Goal: Task Accomplishment & Management: Manage account settings

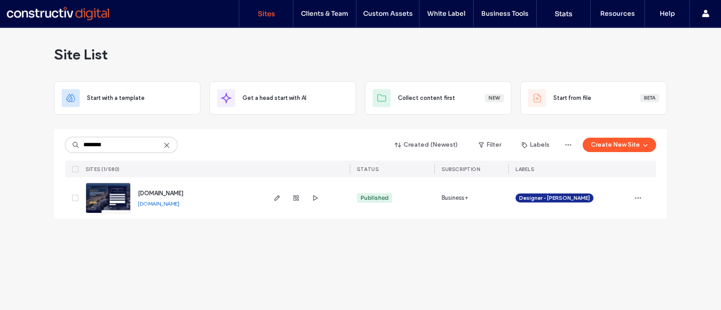
type input "********"
click at [279, 198] on icon "button" at bounding box center [276, 198] width 7 height 7
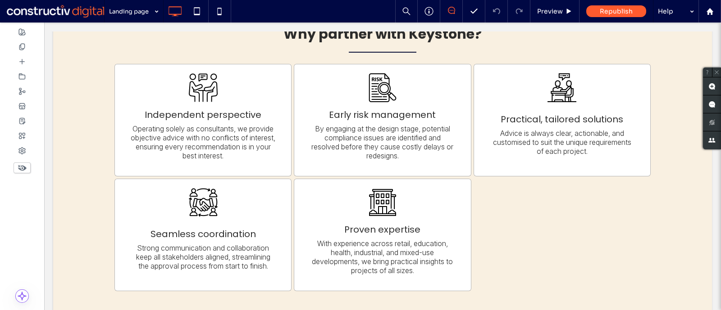
scroll to position [868, 0]
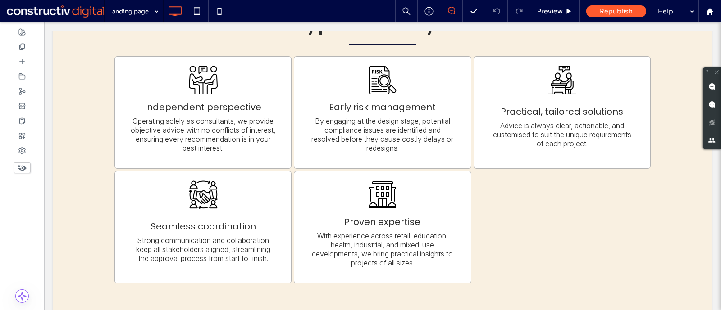
click at [82, 211] on div "Why partner with Keystone? Independent perspective Operating solely as consulta…" at bounding box center [382, 152] width 659 height 368
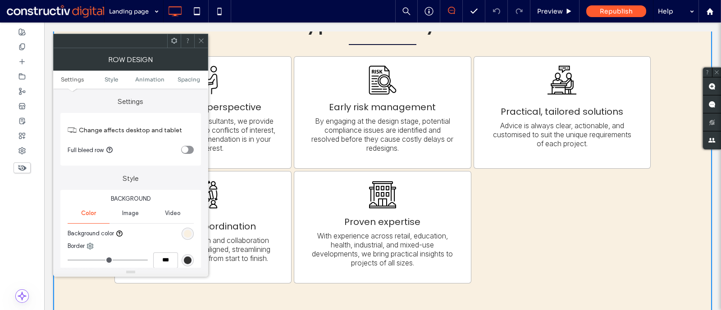
click at [200, 44] on span at bounding box center [201, 41] width 7 height 14
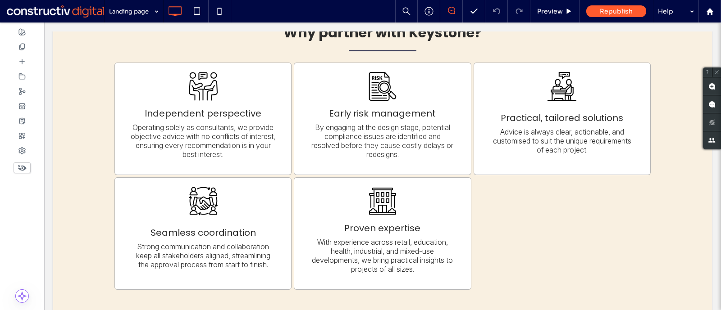
scroll to position [862, 0]
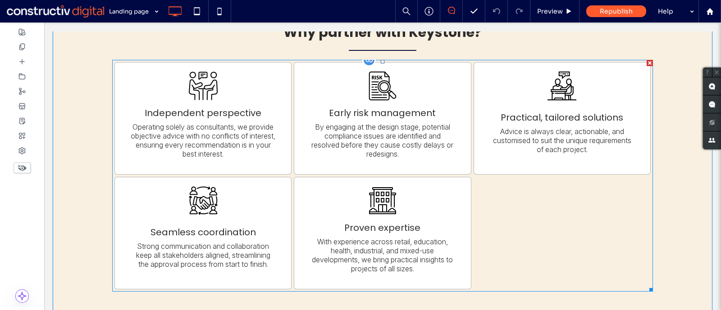
click at [587, 235] on div at bounding box center [561, 233] width 179 height 115
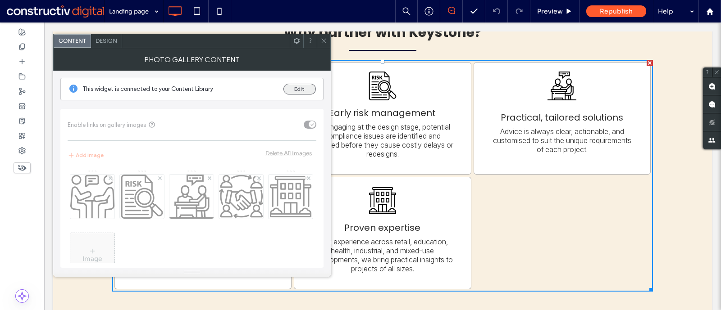
click at [300, 86] on button "Edit" at bounding box center [299, 89] width 32 height 11
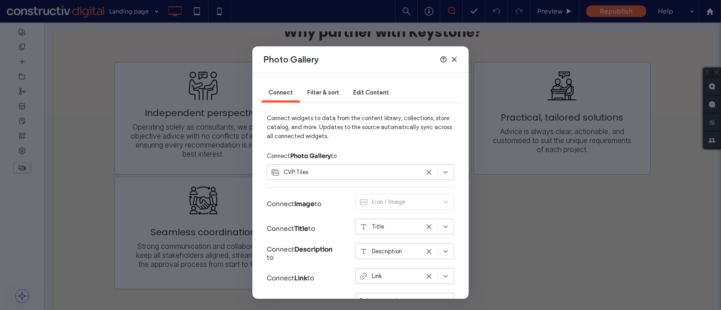
click at [357, 86] on div "Edit Content" at bounding box center [371, 93] width 50 height 19
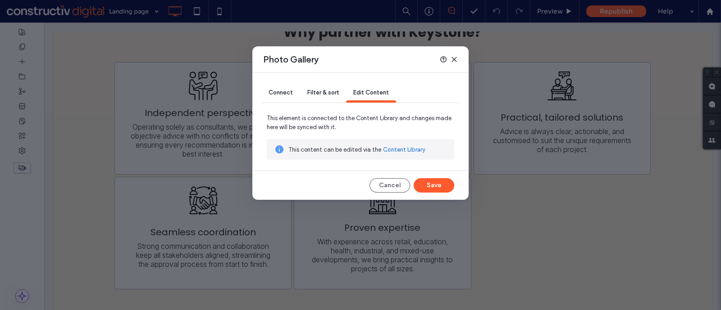
click at [391, 149] on link "Content Library" at bounding box center [404, 150] width 42 height 9
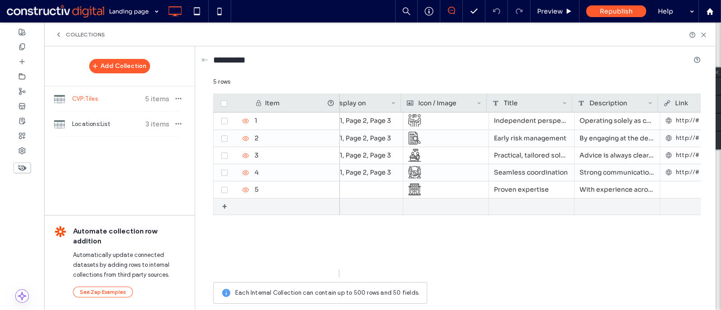
scroll to position [0, 27]
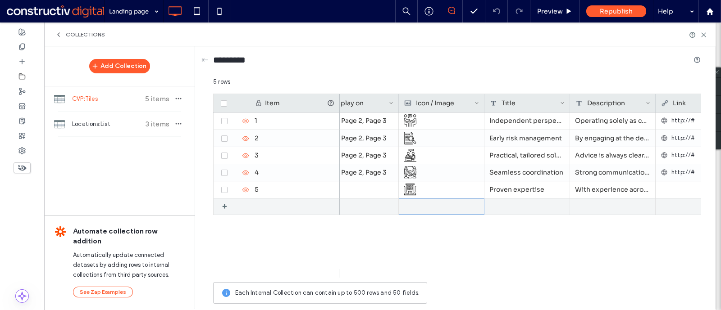
click at [416, 204] on div at bounding box center [441, 206] width 75 height 15
click at [416, 204] on div at bounding box center [441, 207] width 75 height 16
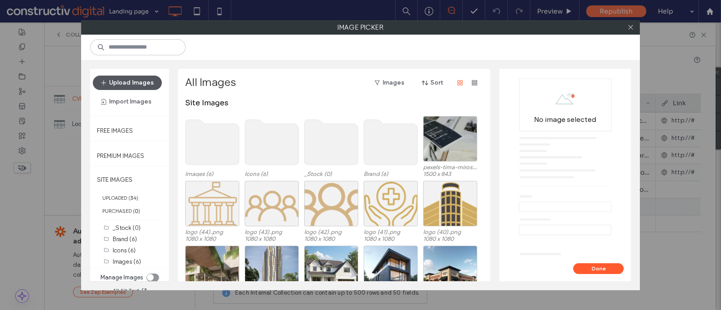
click at [125, 80] on button "Upload Images" at bounding box center [127, 83] width 69 height 14
click at [627, 26] on icon at bounding box center [630, 27] width 7 height 7
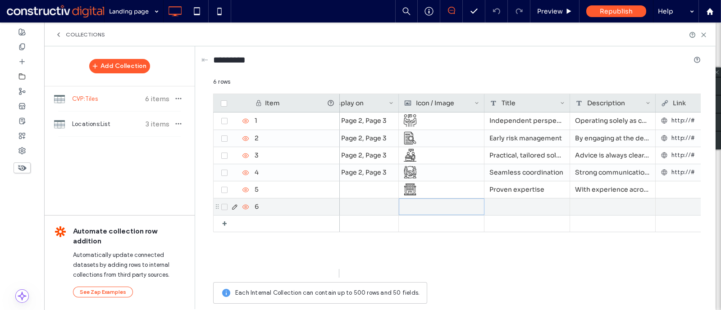
click at [415, 204] on div at bounding box center [441, 207] width 75 height 16
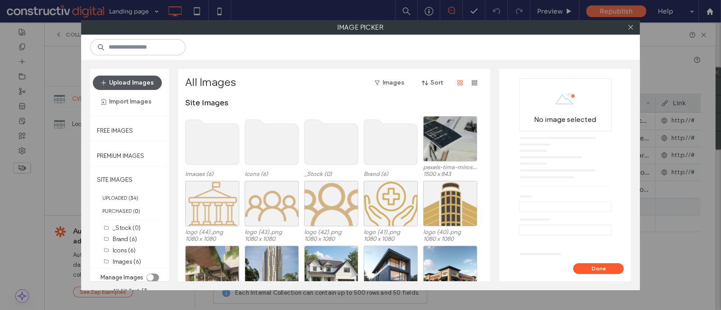
click at [146, 87] on button "Upload Images" at bounding box center [127, 83] width 69 height 14
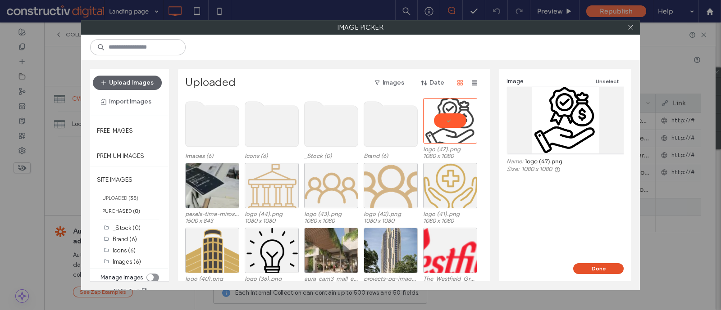
click at [594, 272] on button "Done" at bounding box center [598, 269] width 50 height 11
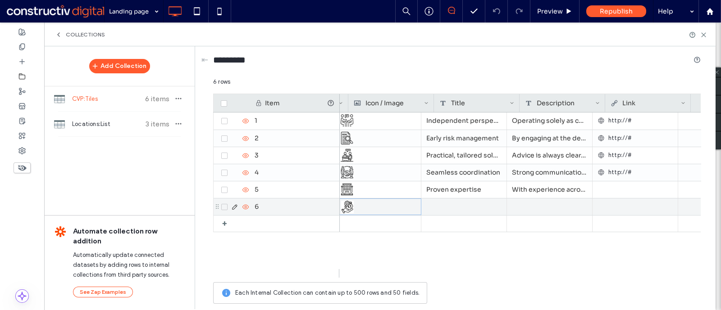
scroll to position [0, 90]
click at [446, 204] on div at bounding box center [464, 207] width 86 height 17
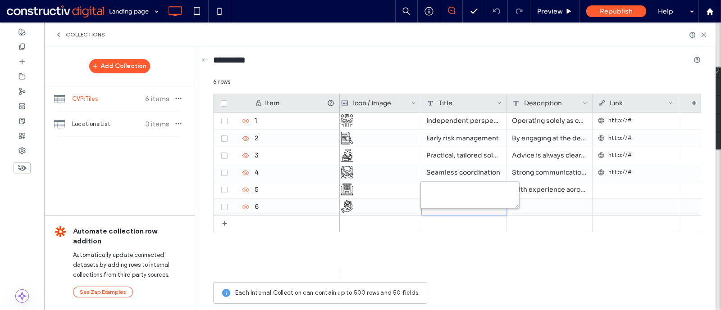
click at [446, 204] on textarea "plain-text-cell" at bounding box center [469, 195] width 99 height 27
click at [538, 209] on div at bounding box center [550, 207] width 86 height 17
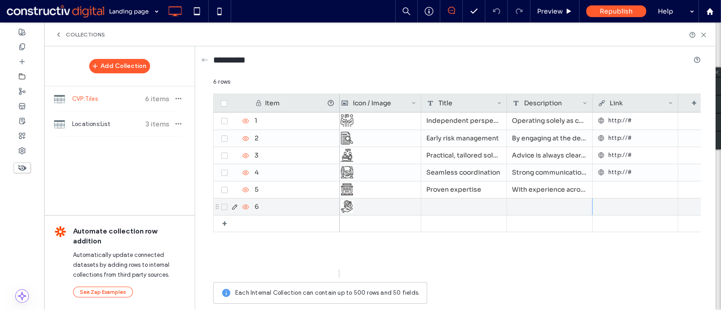
click at [528, 209] on div at bounding box center [550, 207] width 86 height 17
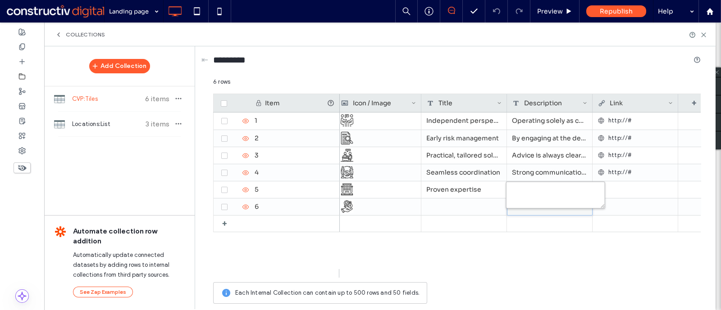
click at [520, 190] on textarea "plain-text-cell" at bounding box center [555, 195] width 99 height 27
click at [520, 190] on textarea "**********" at bounding box center [555, 195] width 99 height 27
click at [543, 200] on textarea "**********" at bounding box center [555, 195] width 99 height 27
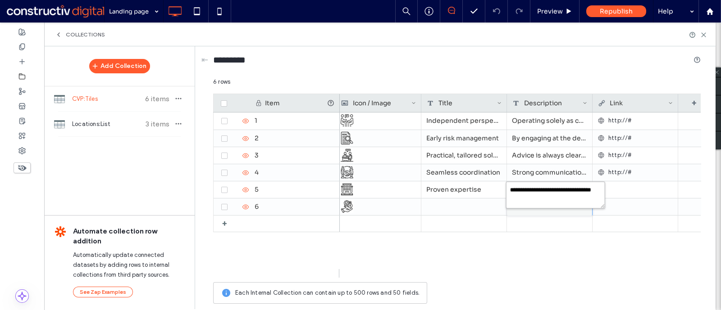
click at [524, 200] on textarea "**********" at bounding box center [555, 195] width 99 height 27
type textarea "**********"
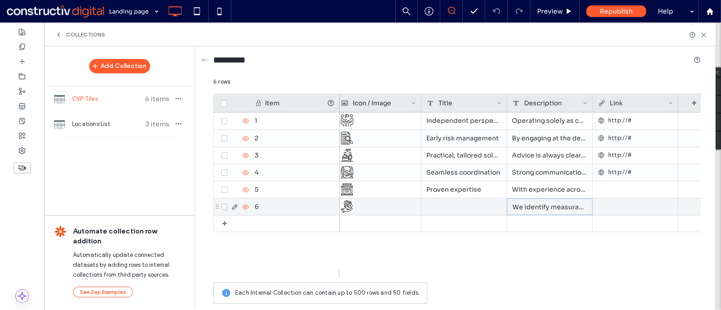
click at [455, 203] on div at bounding box center [464, 207] width 86 height 17
click at [441, 204] on div at bounding box center [464, 207] width 86 height 17
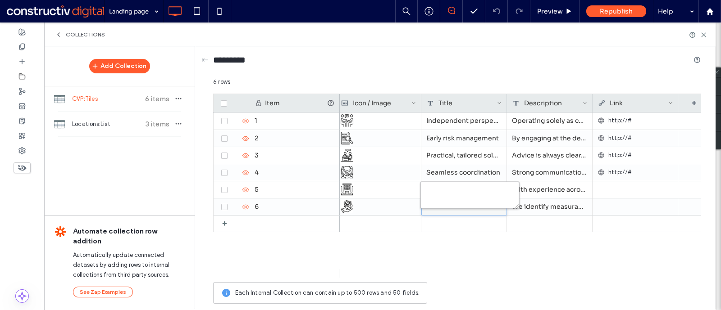
click at [440, 192] on textarea "plain-text-cell" at bounding box center [469, 195] width 99 height 27
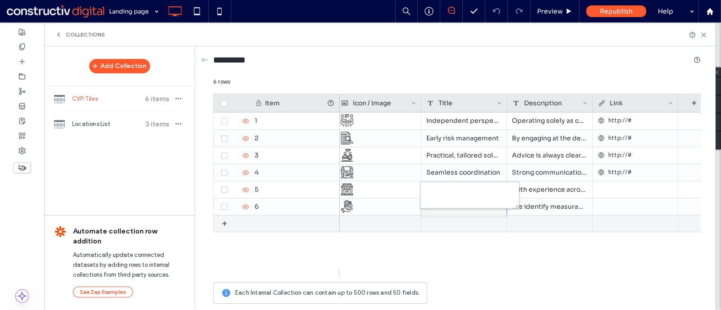
click at [470, 222] on div at bounding box center [464, 224] width 86 height 16
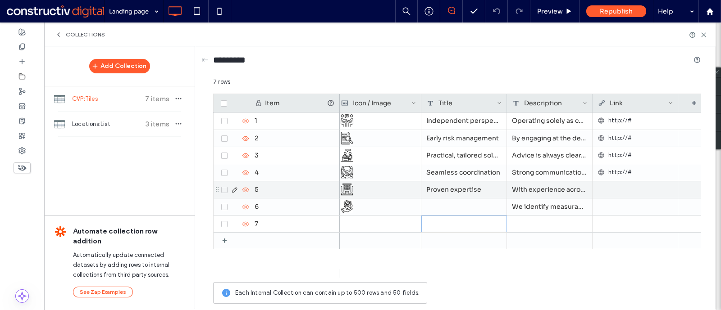
click at [437, 187] on div "Proven expertise" at bounding box center [464, 190] width 86 height 17
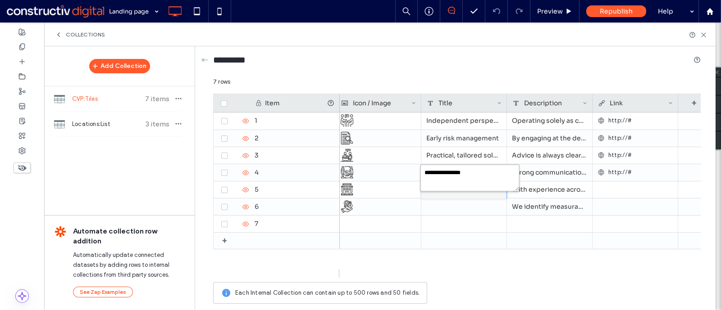
click at [425, 171] on textarea "**********" at bounding box center [469, 177] width 99 height 27
click at [437, 177] on textarea "**********" at bounding box center [469, 177] width 99 height 27
click at [437, 174] on textarea "**********" at bounding box center [469, 177] width 99 height 27
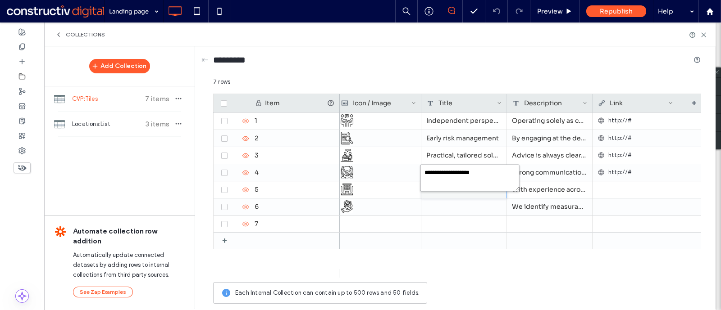
click at [437, 174] on textarea "**********" at bounding box center [469, 177] width 99 height 27
click at [430, 174] on textarea "**********" at bounding box center [469, 177] width 99 height 27
paste textarea "*"
type textarea "**********"
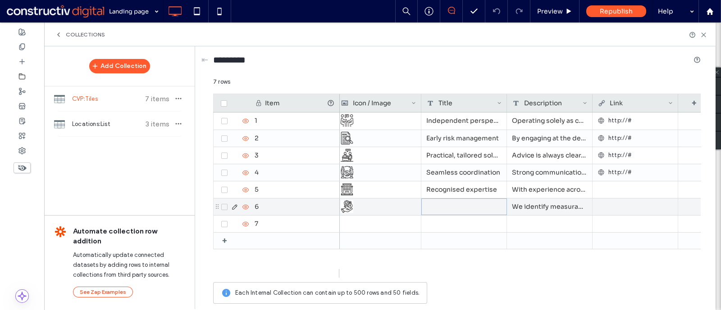
click at [466, 202] on div at bounding box center [464, 207] width 86 height 17
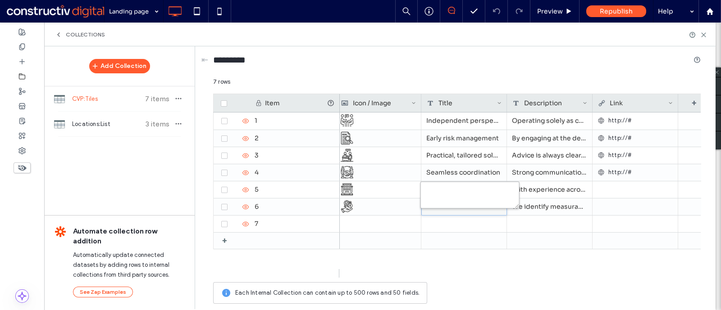
click at [466, 202] on textarea "plain-text-cell" at bounding box center [469, 195] width 99 height 27
type textarea "**********"
click at [701, 32] on icon at bounding box center [703, 35] width 7 height 7
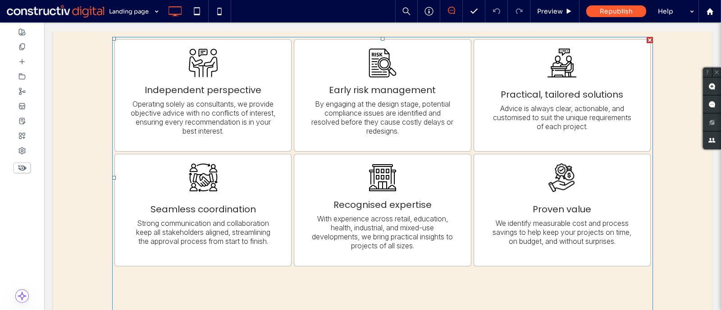
scroll to position [884, 0]
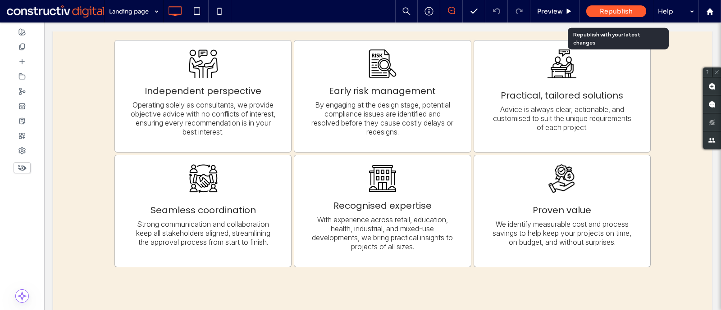
click at [609, 16] on div "Republish" at bounding box center [616, 11] width 60 height 12
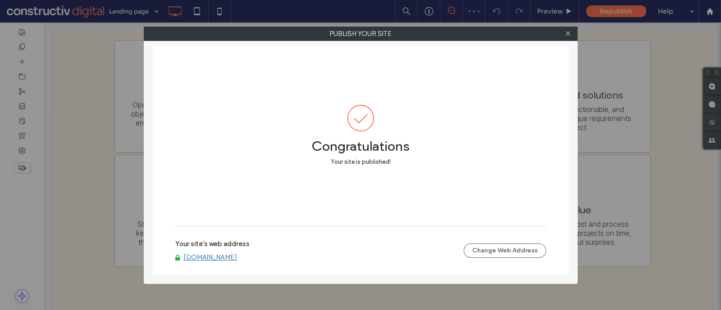
click at [236, 256] on link "[DOMAIN_NAME]" at bounding box center [210, 258] width 54 height 8
click at [568, 33] on icon at bounding box center [567, 33] width 7 height 7
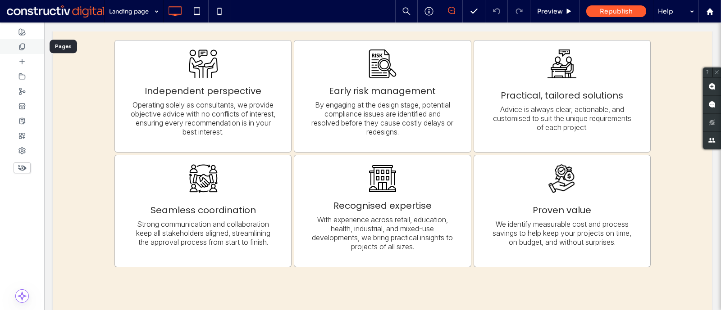
click at [21, 46] on icon at bounding box center [21, 46] width 7 height 7
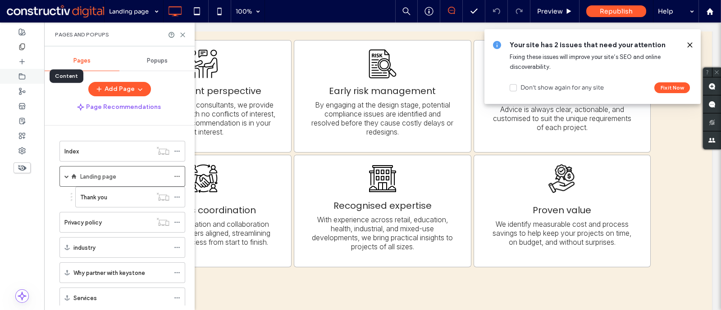
click at [22, 77] on icon at bounding box center [21, 76] width 7 height 7
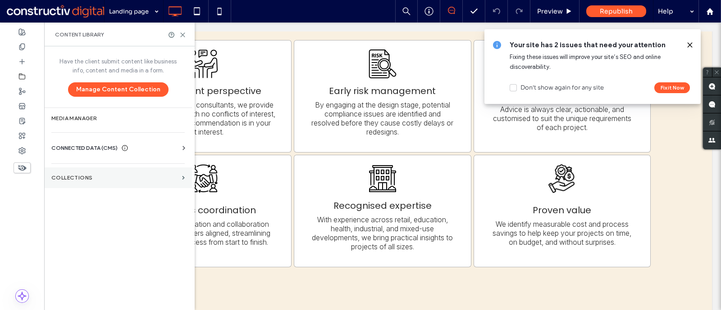
click at [70, 173] on section "Collections" at bounding box center [118, 178] width 148 height 21
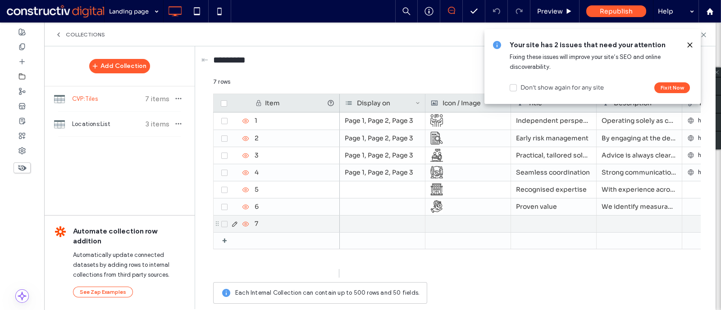
click at [223, 223] on icon at bounding box center [225, 224] width 4 height 3
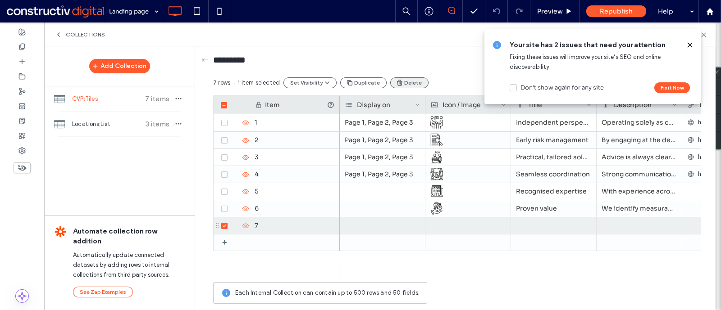
click at [396, 82] on icon "button" at bounding box center [399, 82] width 7 height 7
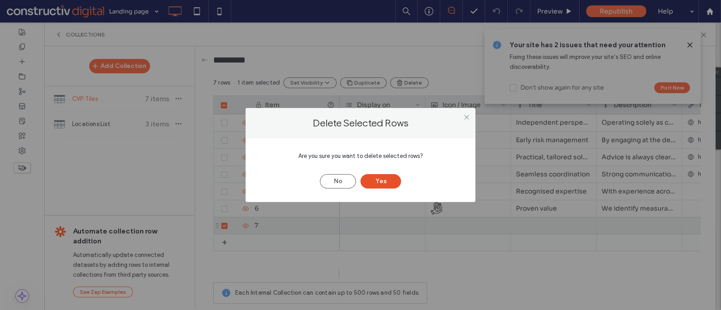
click at [390, 177] on button "Yes" at bounding box center [380, 181] width 41 height 14
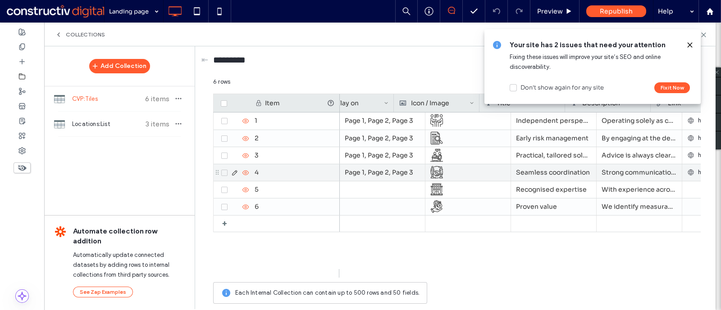
scroll to position [0, 51]
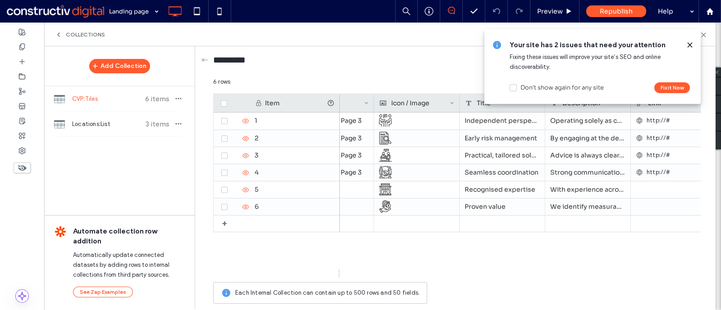
click at [688, 42] on icon at bounding box center [689, 44] width 7 height 7
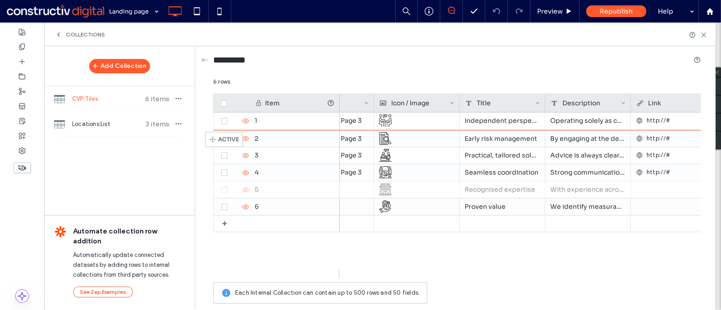
drag, startPoint x: 219, startPoint y: 190, endPoint x: 219, endPoint y: 136, distance: 54.1
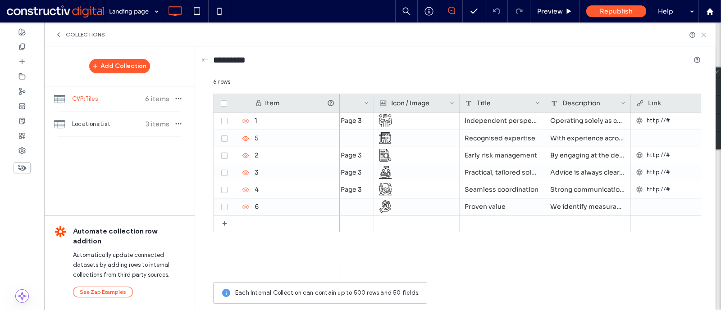
click at [703, 33] on icon at bounding box center [703, 35] width 7 height 7
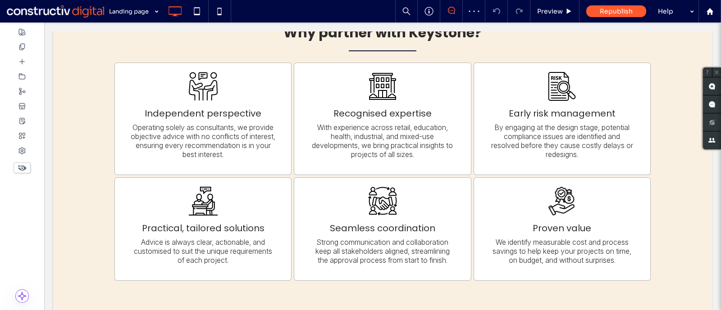
scroll to position [867, 0]
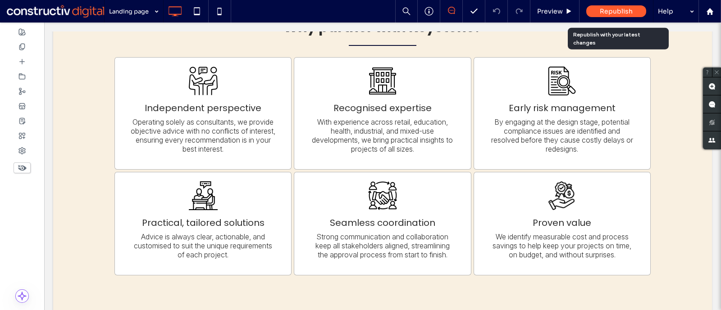
click at [622, 18] on div "Republish" at bounding box center [616, 11] width 60 height 23
click at [614, 10] on span "Republish" at bounding box center [616, 11] width 33 height 8
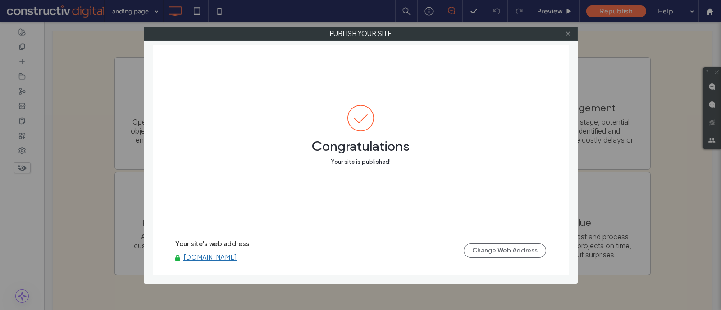
click at [230, 257] on link "[DOMAIN_NAME]" at bounding box center [210, 258] width 54 height 8
click at [567, 30] on icon at bounding box center [567, 33] width 7 height 7
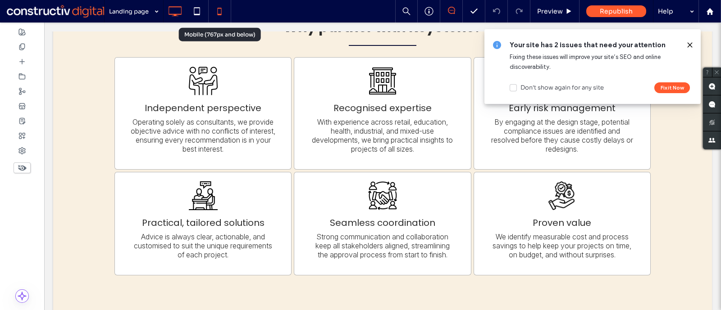
click at [221, 9] on use at bounding box center [220, 11] width 4 height 7
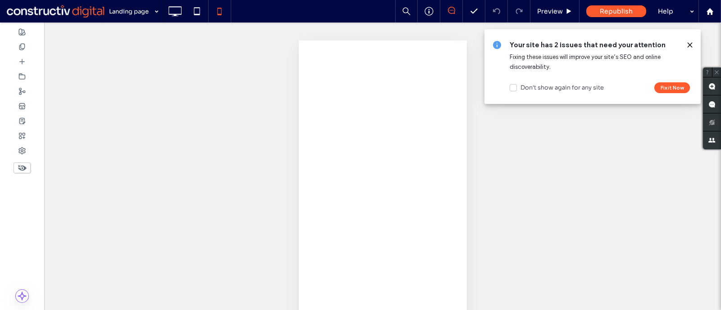
scroll to position [0, 0]
click at [688, 44] on use at bounding box center [689, 45] width 4 height 4
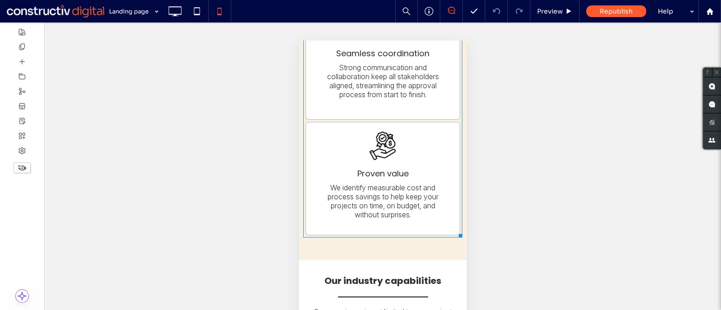
scroll to position [1484, 0]
